Goal: Check status: Check status

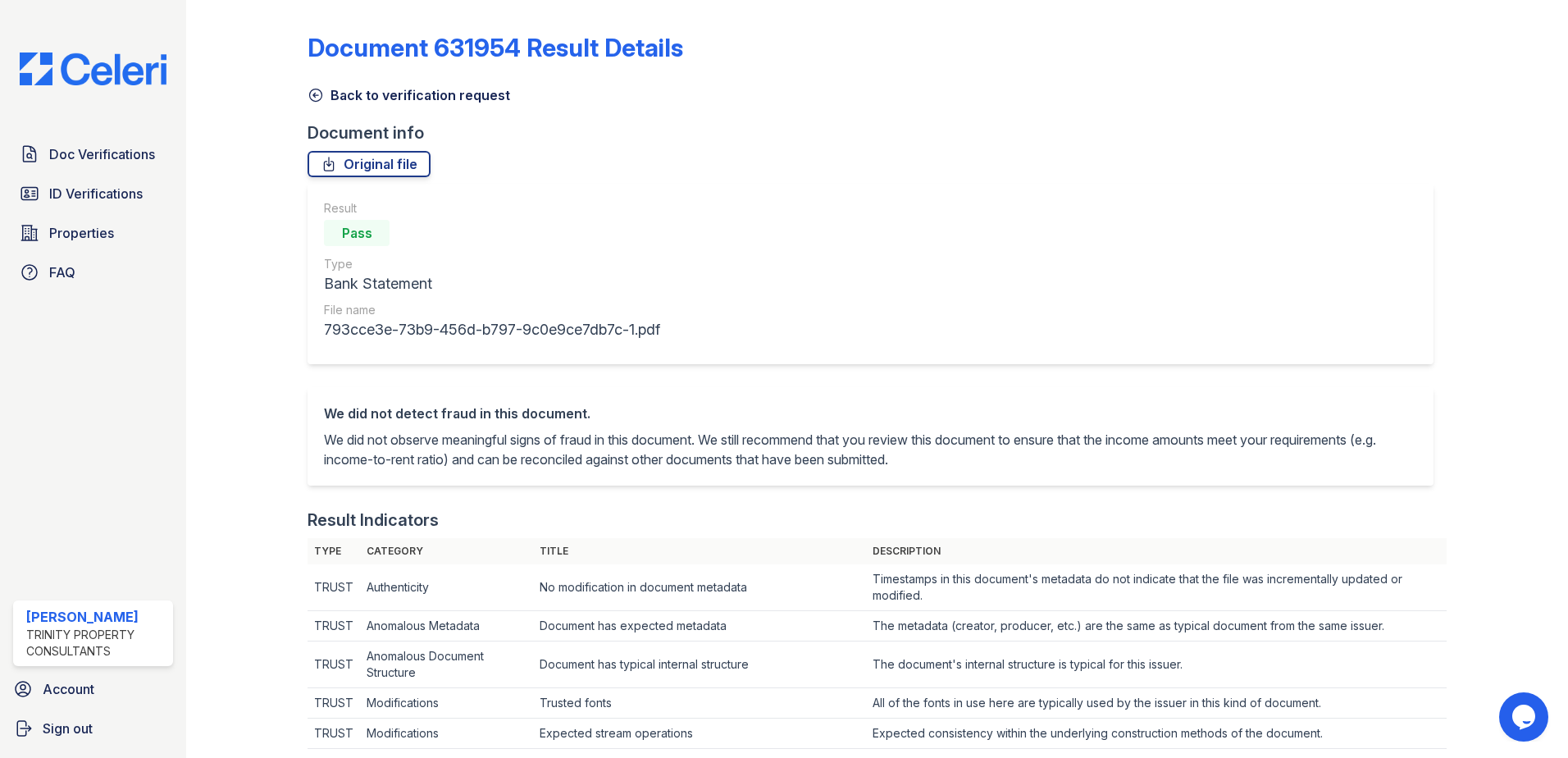
scroll to position [574, 0]
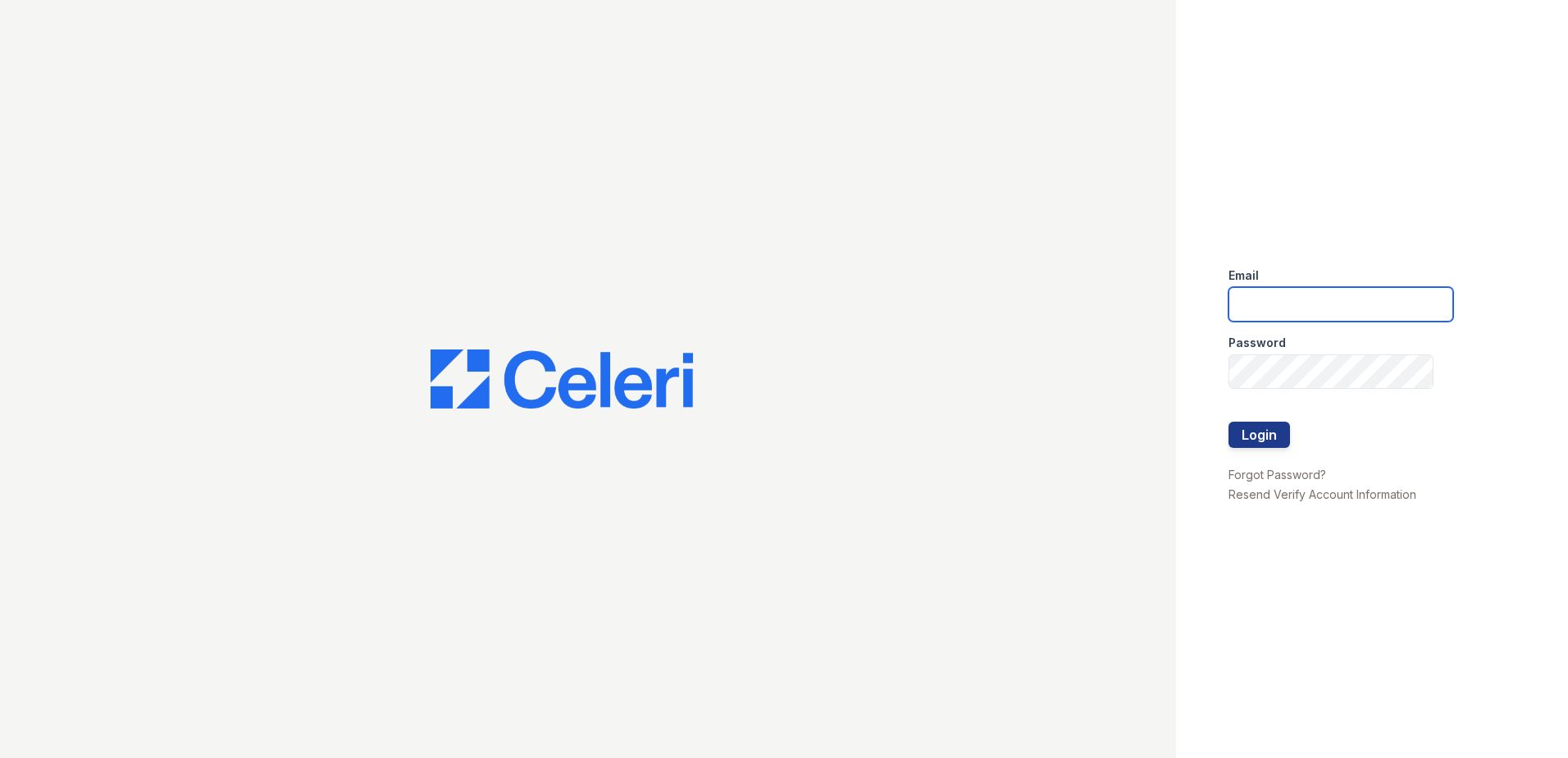
click at [1271, 289] on input "email" at bounding box center [1341, 304] width 225 height 35
type input "[EMAIL_ADDRESS][DOMAIN_NAME]"
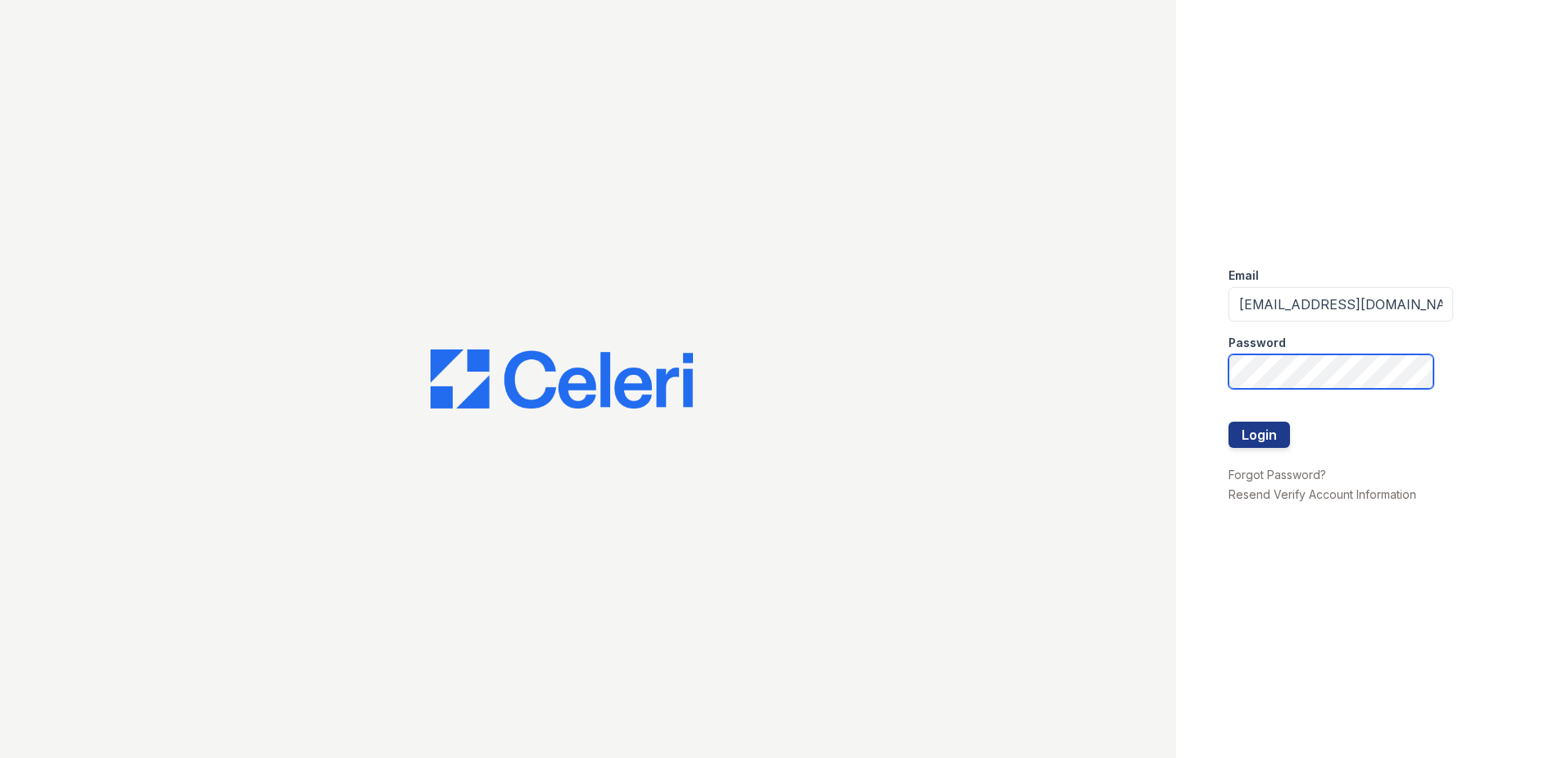
click at [1229, 422] on button "Login" at bounding box center [1259, 435] width 61 height 26
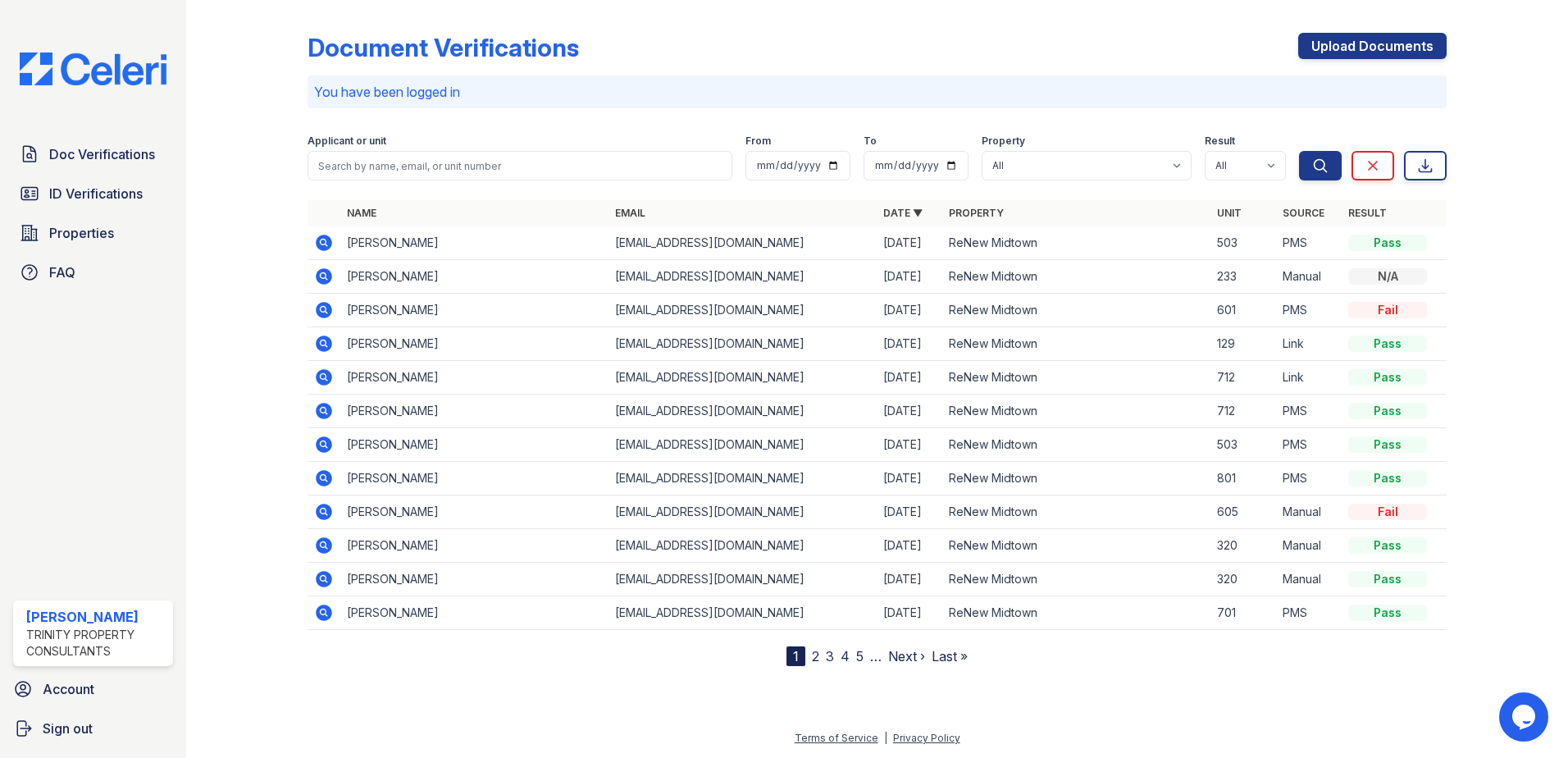
click at [329, 312] on icon at bounding box center [323, 309] width 16 height 16
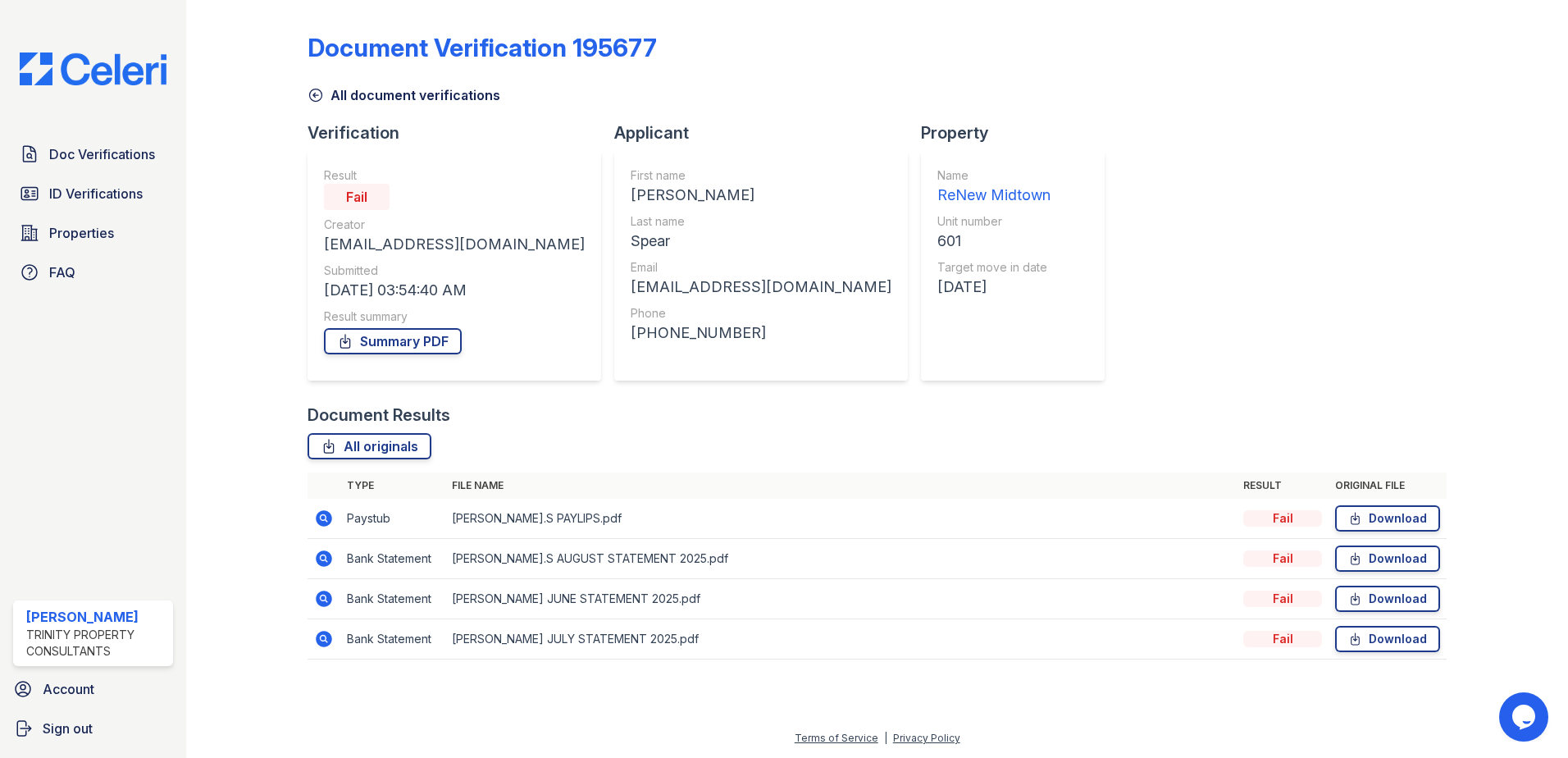
click at [330, 524] on icon at bounding box center [323, 518] width 19 height 19
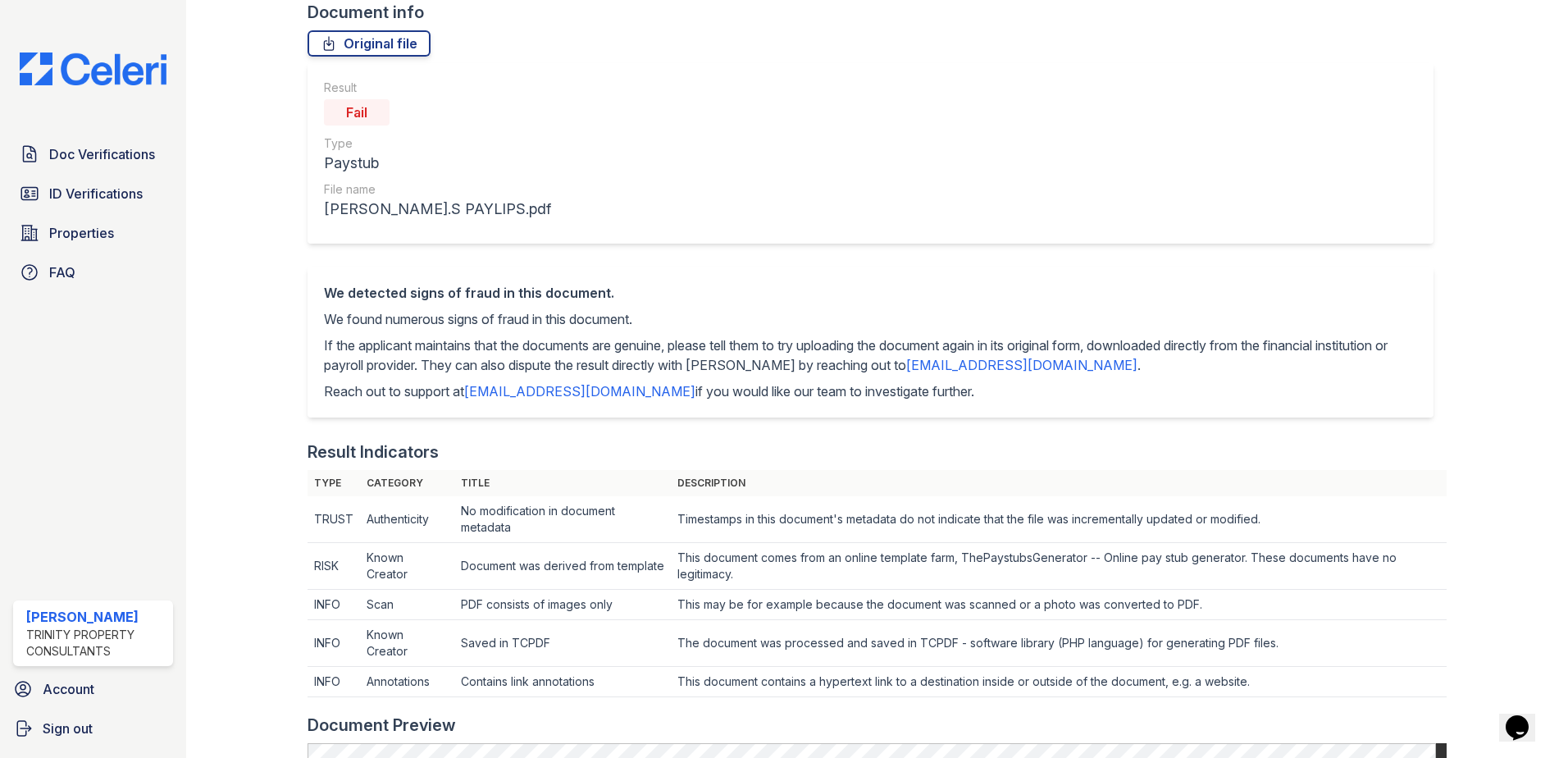
scroll to position [246, 0]
